Goal: Transaction & Acquisition: Book appointment/travel/reservation

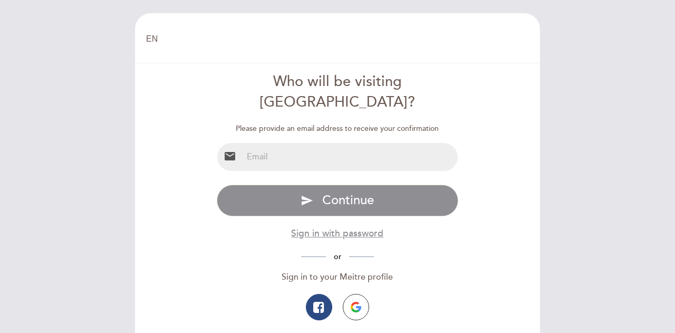
click at [327, 143] on input "email" at bounding box center [350, 157] width 216 height 28
type input "adiballerini@gmail.com"
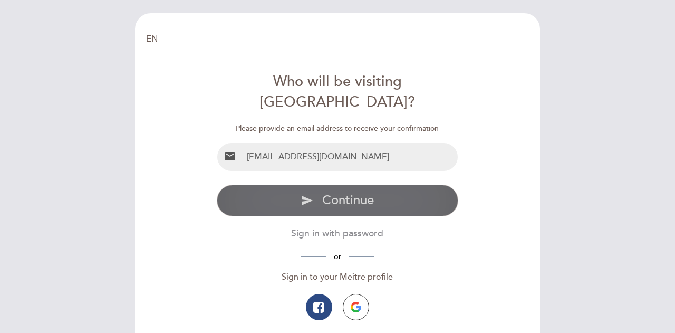
click at [357, 192] on span "Continue" at bounding box center [348, 199] width 52 height 15
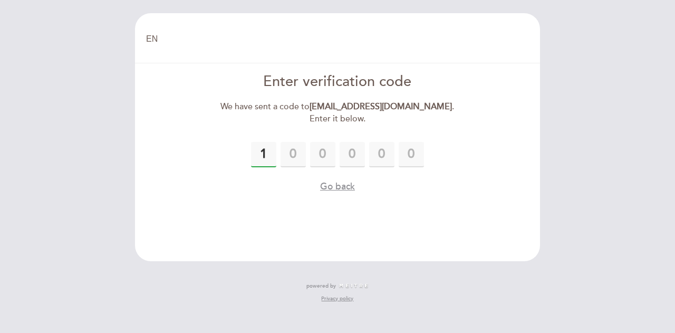
type input "1"
type input "5"
type input "8"
type input "3"
type input "2"
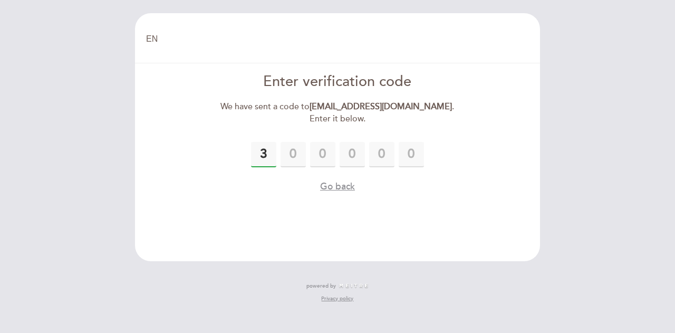
type input "3"
type input "1"
type input "3"
type input "5"
type input "8"
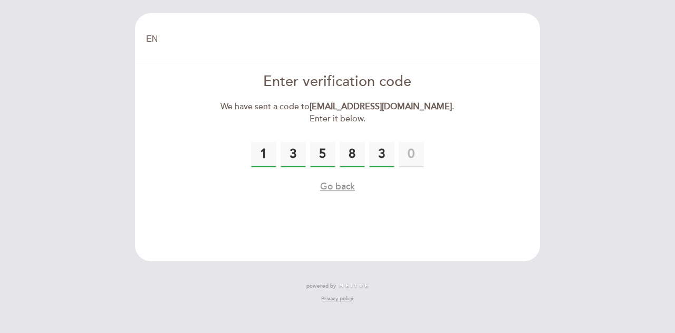
type input "3"
type input "2"
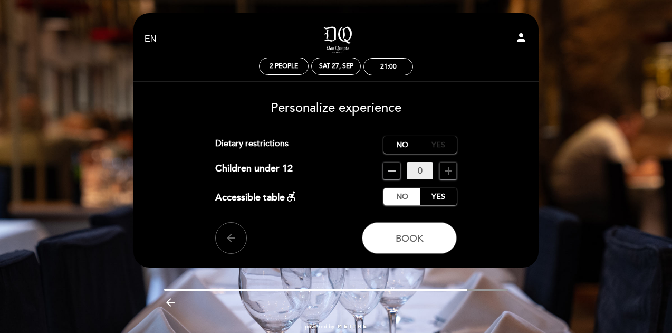
click at [430, 145] on label "Yes" at bounding box center [438, 144] width 37 height 17
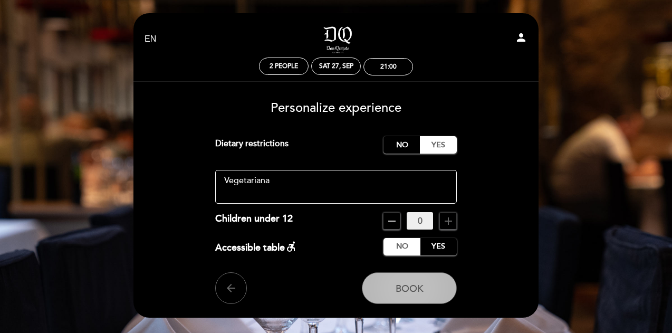
type textarea "Vegetariana"
click at [430, 290] on button "Book" at bounding box center [409, 288] width 95 height 32
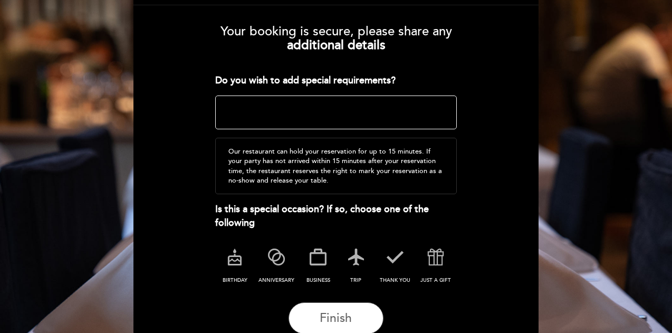
scroll to position [53, 0]
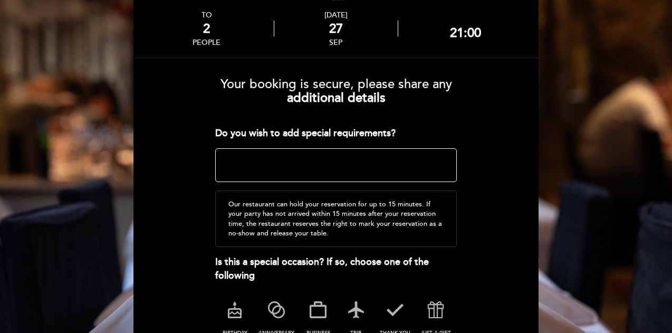
click at [371, 161] on textarea at bounding box center [336, 165] width 242 height 34
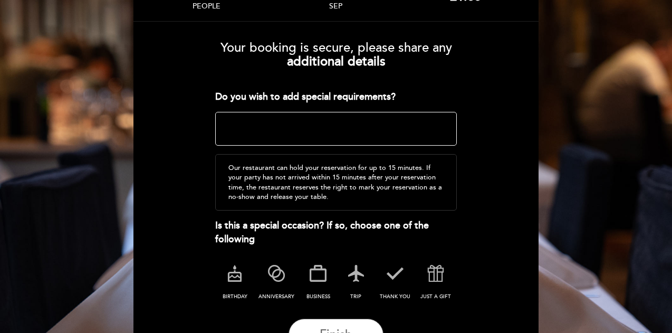
scroll to position [105, 0]
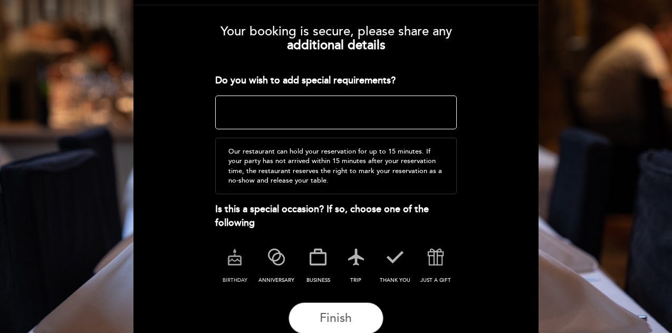
click at [237, 262] on icon at bounding box center [234, 256] width 27 height 27
click at [377, 160] on div "Our restaurant can hold your reservation for up to 15 minutes. If your party ha…" at bounding box center [336, 166] width 242 height 56
click at [255, 115] on textarea at bounding box center [336, 112] width 242 height 34
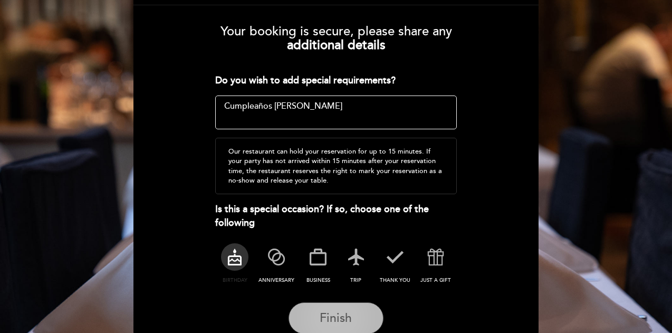
type textarea "Cumpleaños [PERSON_NAME]"
click at [346, 318] on span "Finish" at bounding box center [335, 317] width 32 height 15
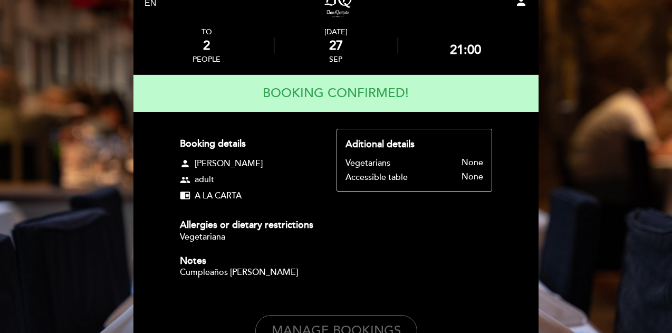
scroll to position [53, 0]
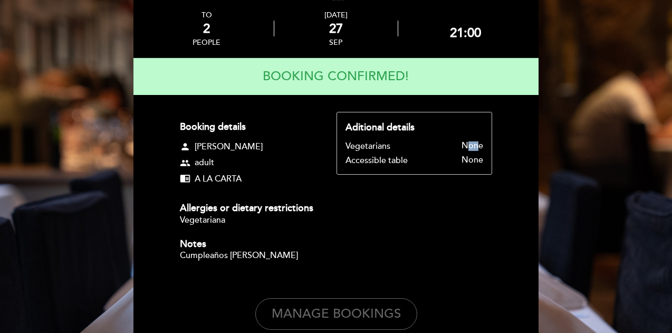
drag, startPoint x: 466, startPoint y: 145, endPoint x: 477, endPoint y: 170, distance: 27.6
click at [478, 150] on div "None" at bounding box center [436, 146] width 93 height 10
click at [463, 204] on div "Booking details person [PERSON_NAME] group adult chrome_reader_mode A LA CARTA …" at bounding box center [336, 192] width 312 height 161
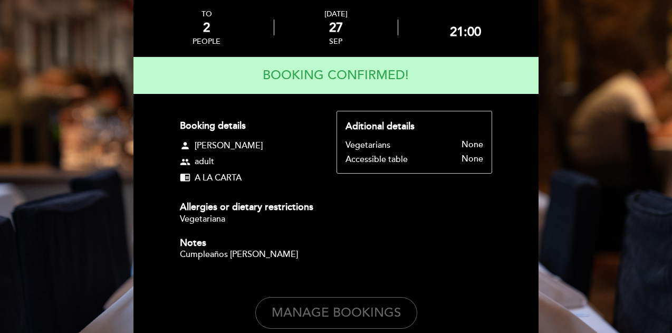
scroll to position [0, 0]
